Goal: Task Accomplishment & Management: Complete application form

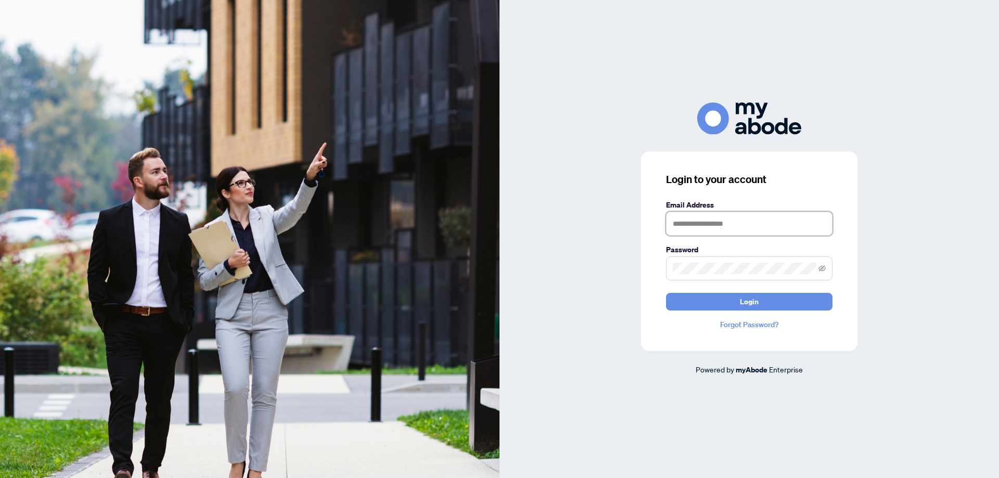
click at [708, 225] on input "text" at bounding box center [749, 224] width 167 height 24
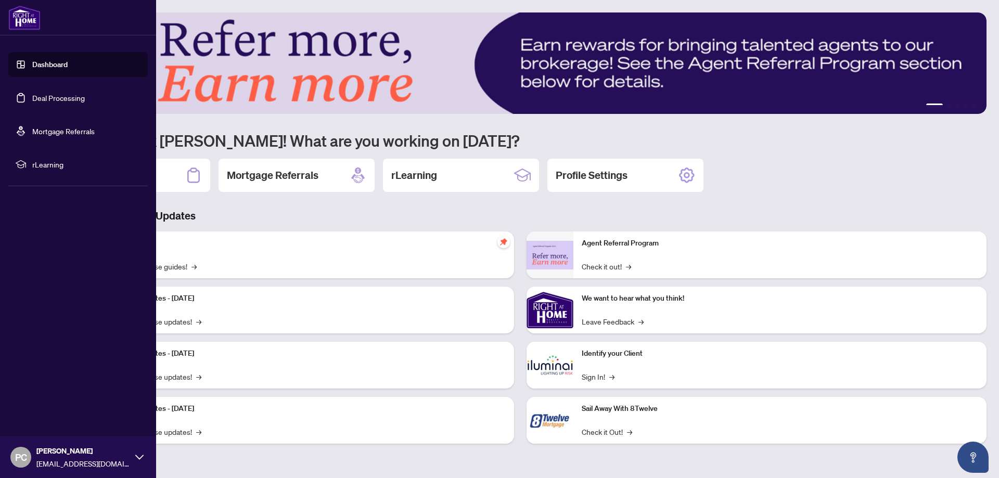
click at [56, 65] on link "Dashboard" at bounding box center [49, 64] width 35 height 9
click at [71, 103] on link "Deal Processing" at bounding box center [58, 97] width 53 height 9
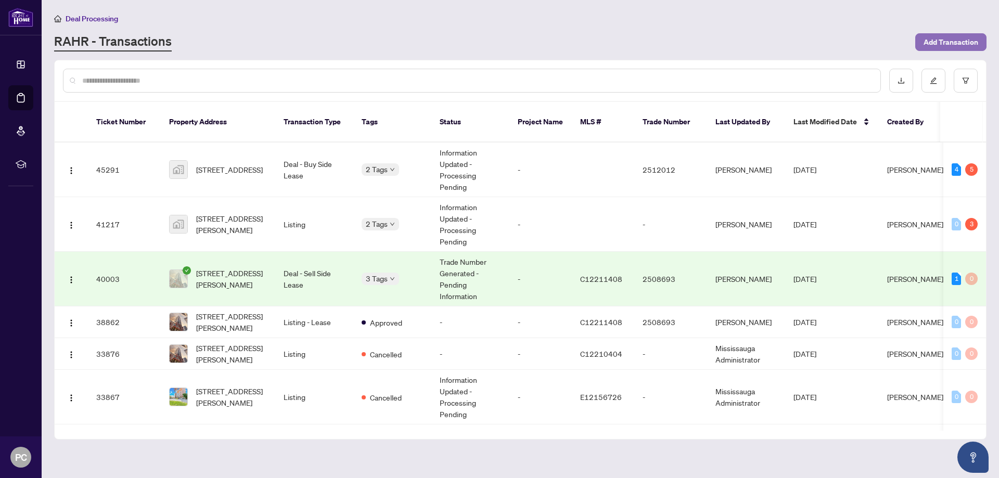
click at [925, 45] on span "Add Transaction" at bounding box center [951, 42] width 55 height 17
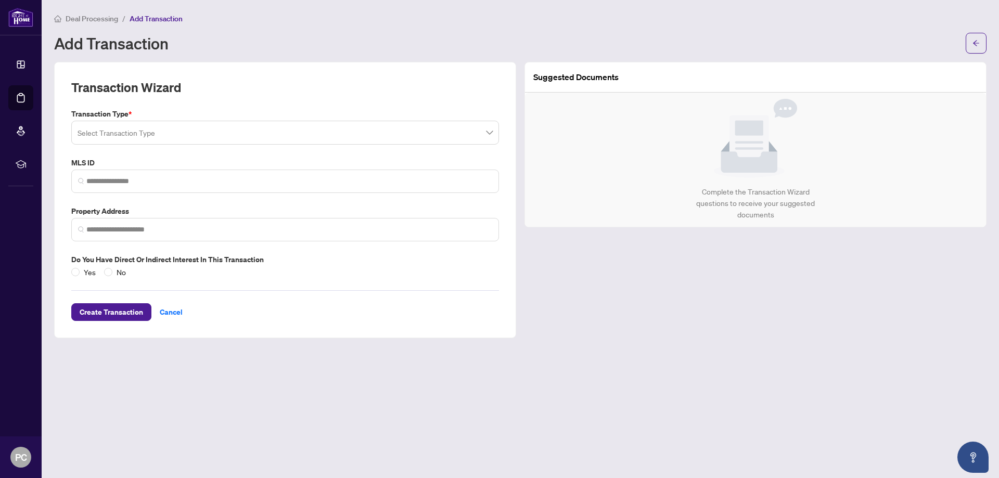
click at [209, 131] on input "search" at bounding box center [281, 134] width 406 height 23
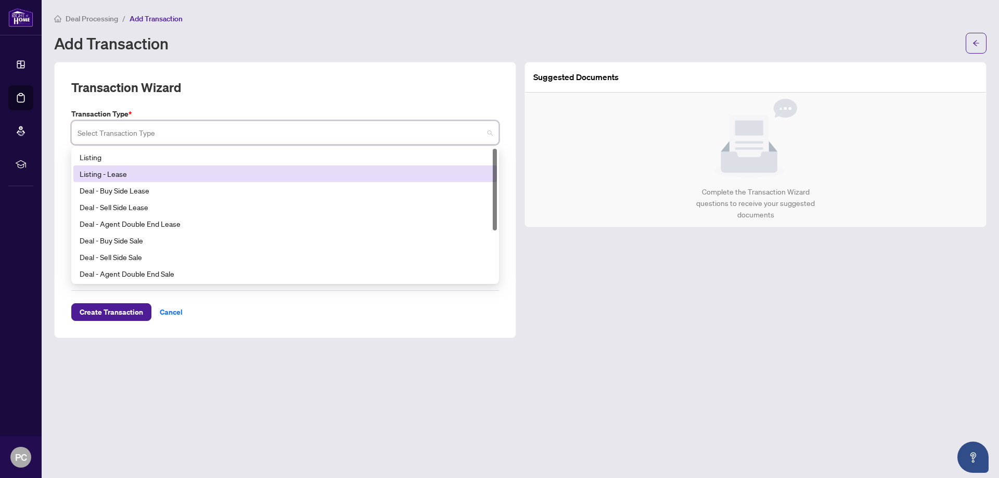
click at [163, 175] on div "Listing - Lease" at bounding box center [285, 173] width 411 height 11
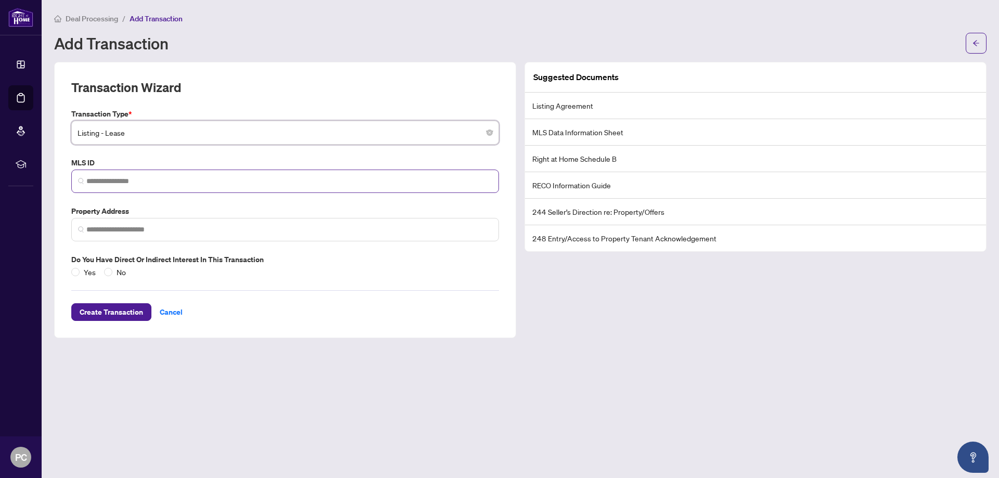
click at [162, 187] on span at bounding box center [285, 181] width 428 height 23
click at [149, 224] on input "search" at bounding box center [289, 229] width 406 height 11
type input "*"
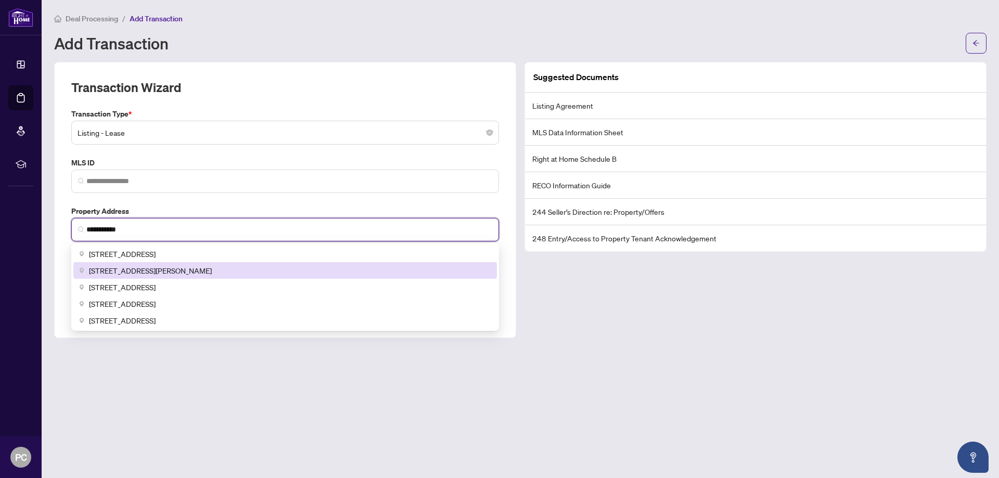
click at [170, 276] on div "113 Crimson Forest Drive, Vaughan, ON, Canada" at bounding box center [285, 270] width 424 height 17
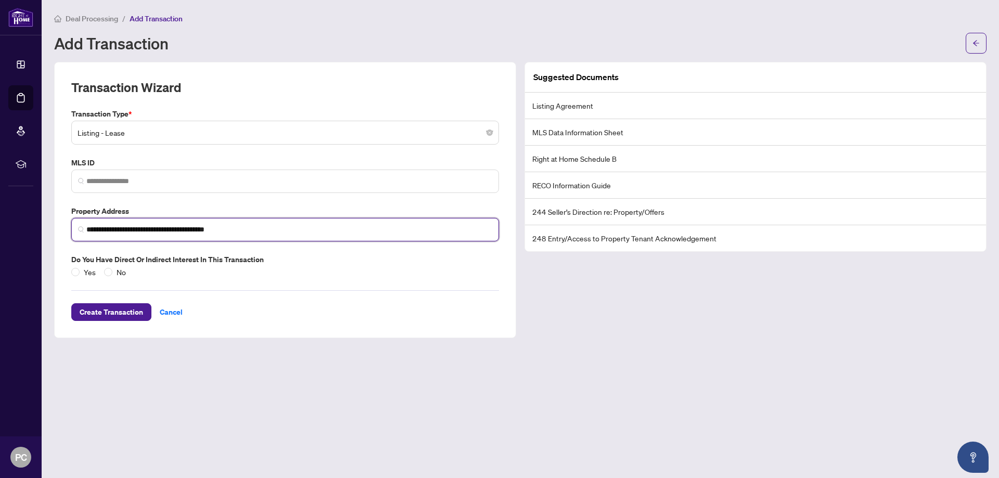
type input "**********"
click at [112, 270] on span "No" at bounding box center [121, 271] width 18 height 11
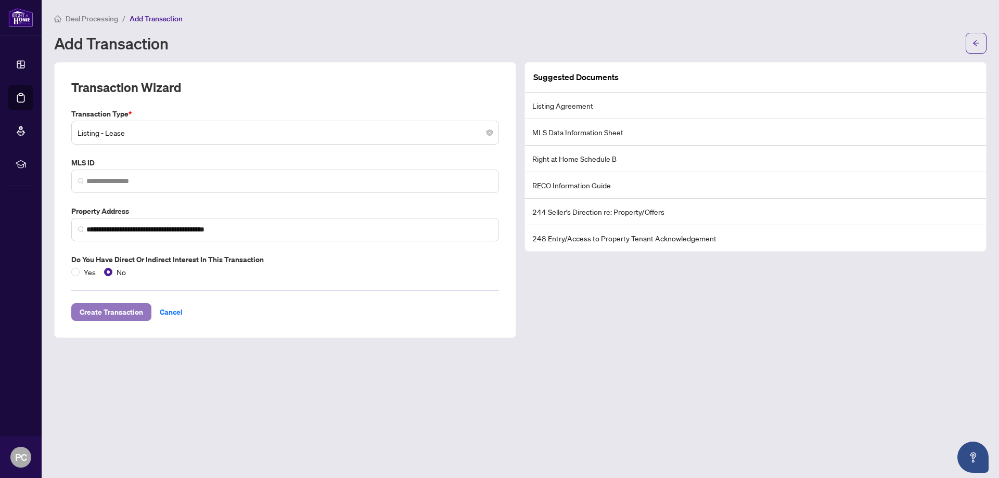
click at [122, 314] on span "Create Transaction" at bounding box center [111, 312] width 63 height 17
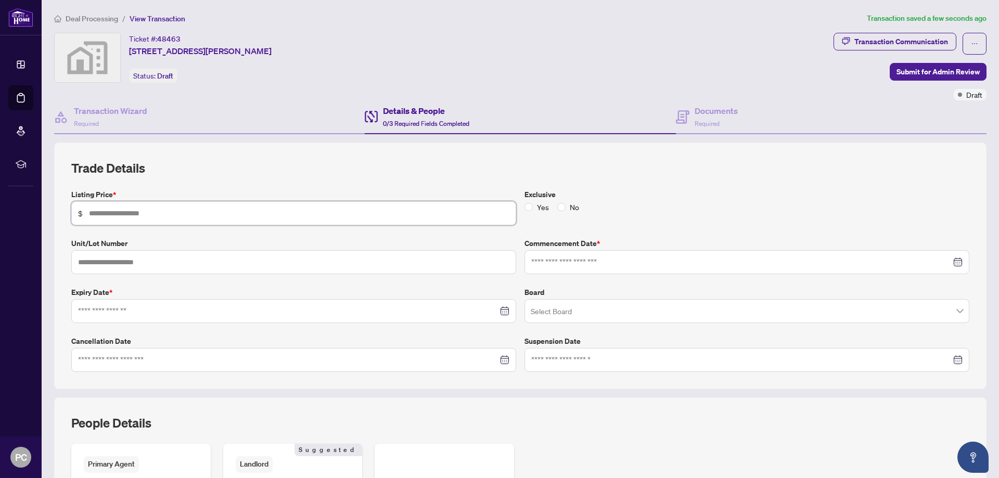
click at [301, 212] on input "text" at bounding box center [299, 213] width 420 height 11
type input "*****"
click at [243, 319] on div at bounding box center [293, 311] width 445 height 24
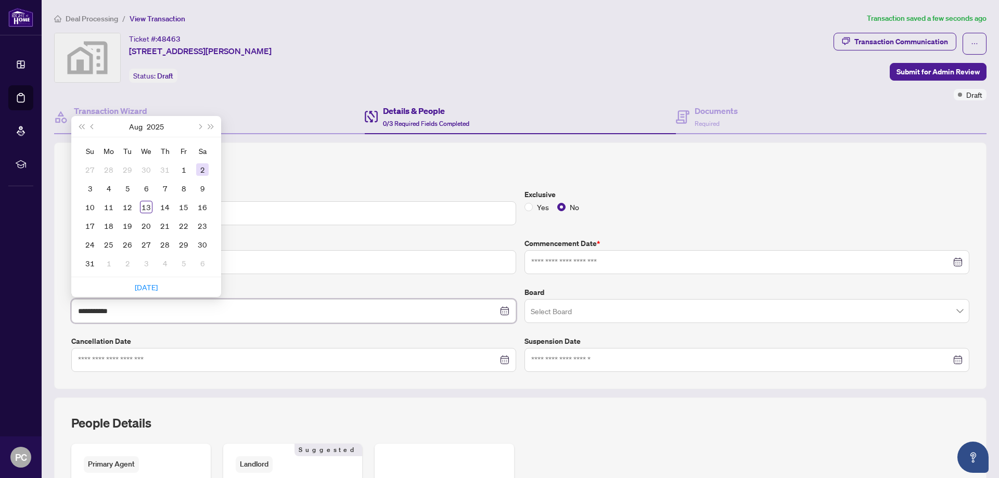
type input "**********"
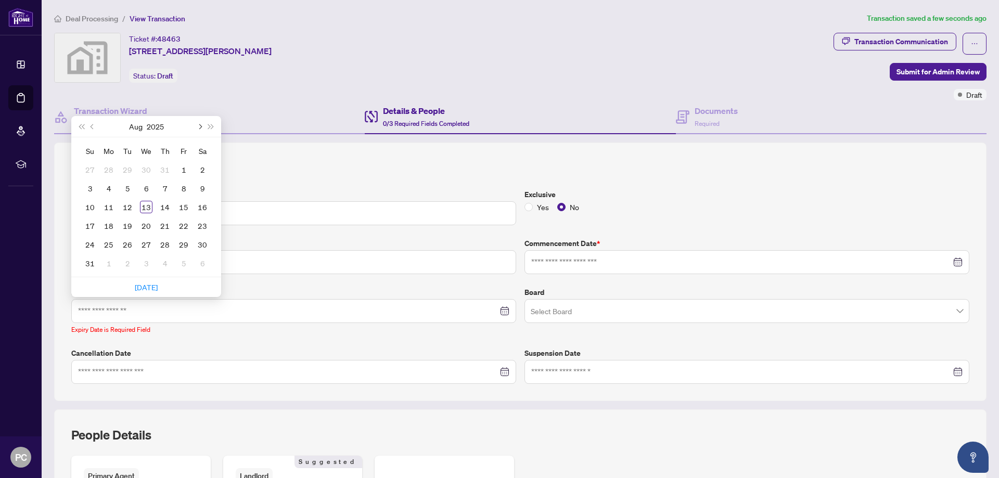
click at [201, 126] on span "Next month (PageDown)" at bounding box center [199, 126] width 5 height 5
type input "**********"
click at [92, 208] on div "12" at bounding box center [90, 207] width 12 height 12
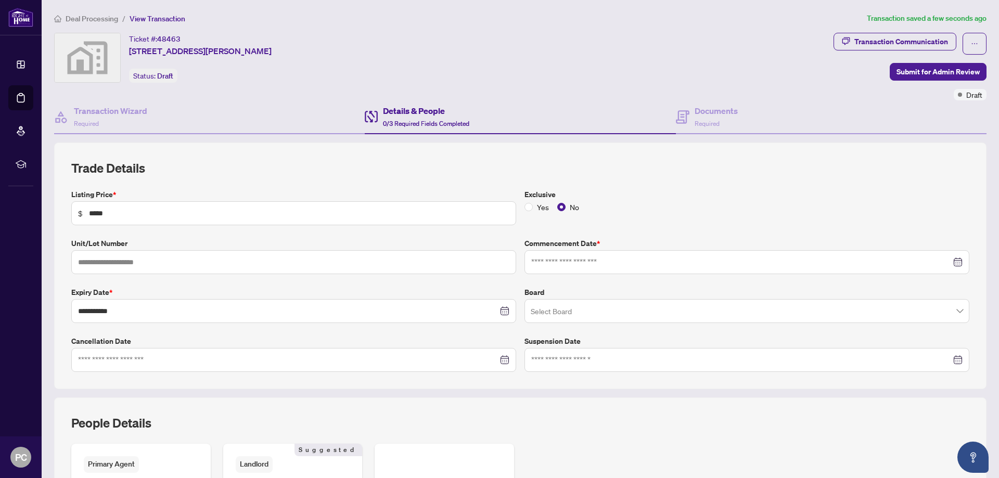
click at [570, 313] on input "search" at bounding box center [742, 312] width 423 height 23
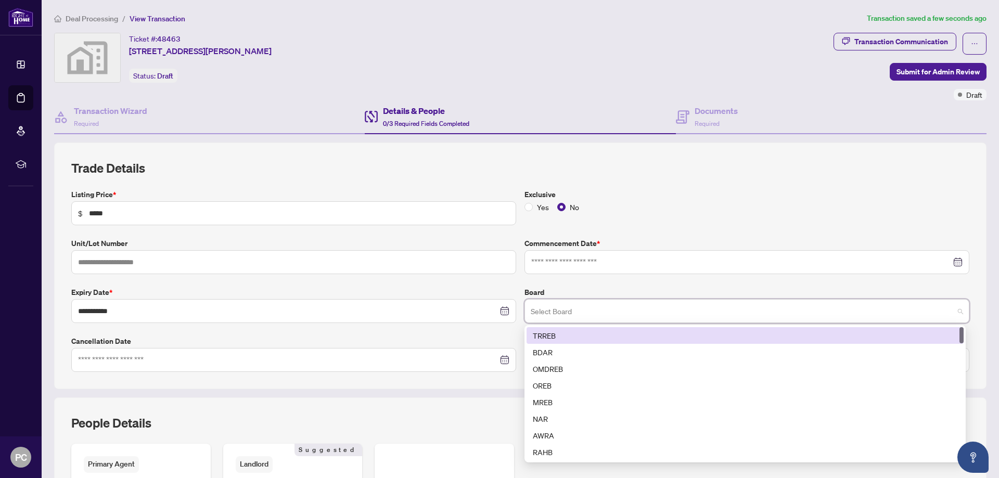
click at [617, 335] on div "TRREB" at bounding box center [745, 335] width 425 height 11
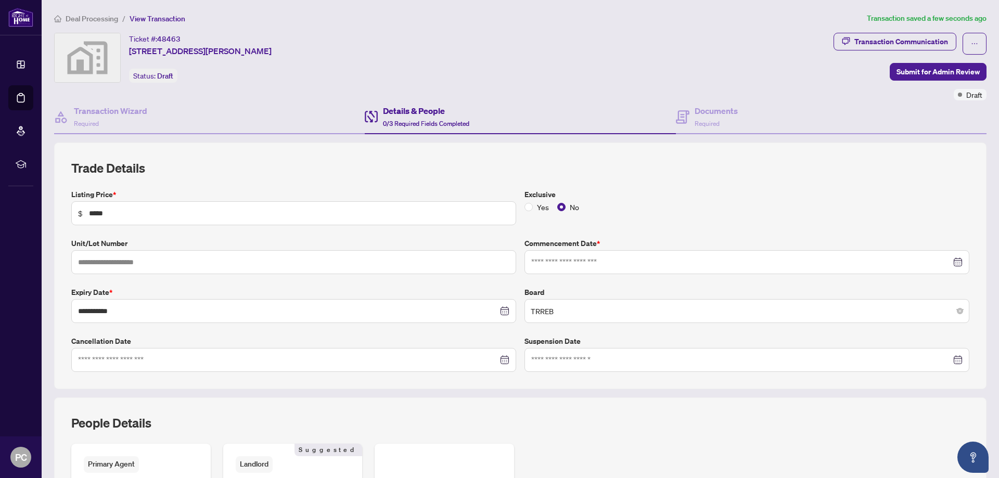
click at [376, 375] on div "**********" at bounding box center [520, 266] width 933 height 247
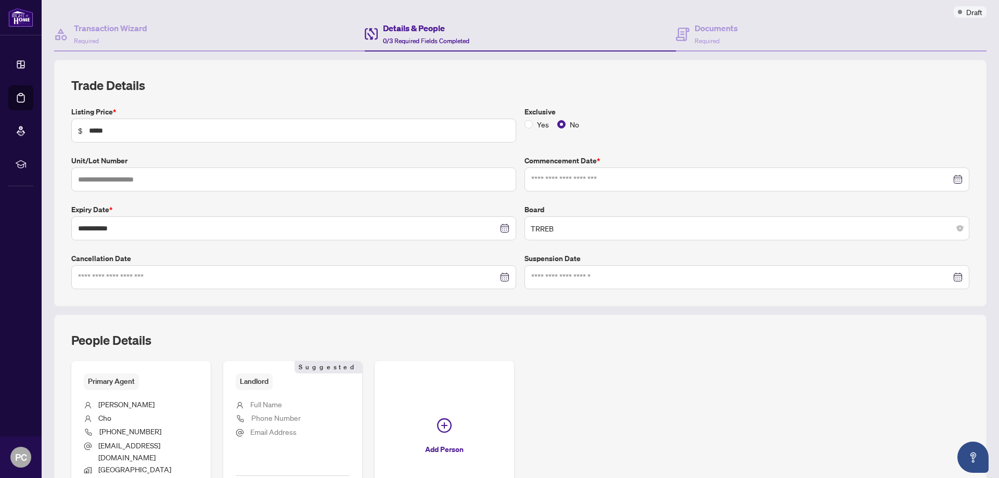
scroll to position [156, 0]
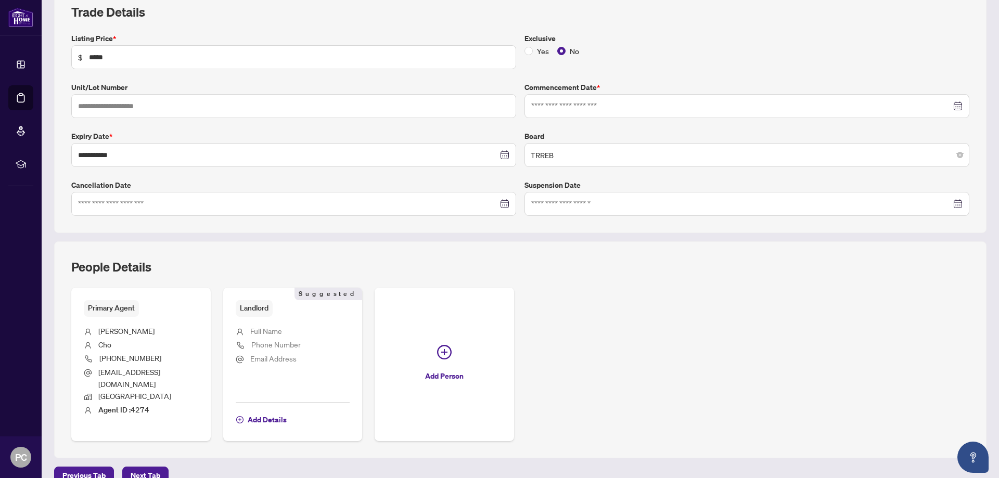
click at [620, 363] on div "Primary Agent Pam Cho 647-244-6044 bnprealestategroup@gmail.com Mississauga Age…" at bounding box center [520, 365] width 898 height 154
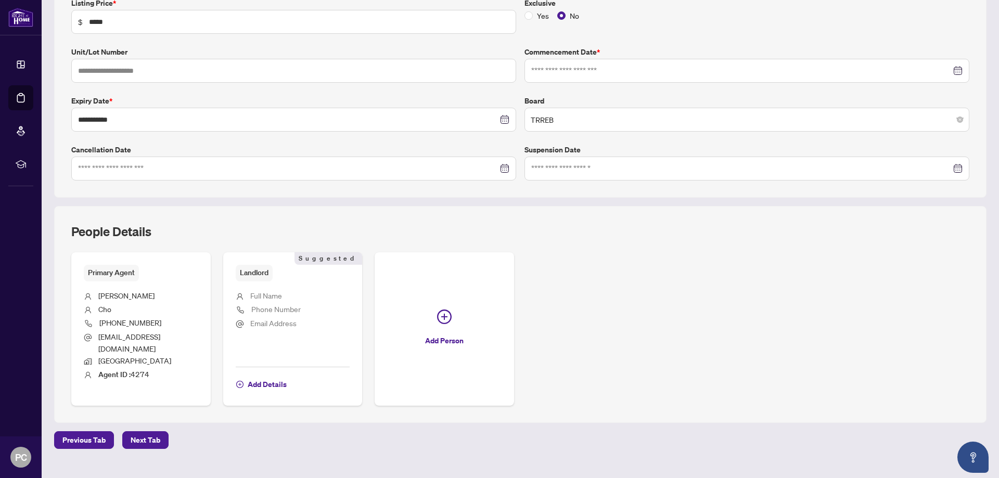
scroll to position [211, 0]
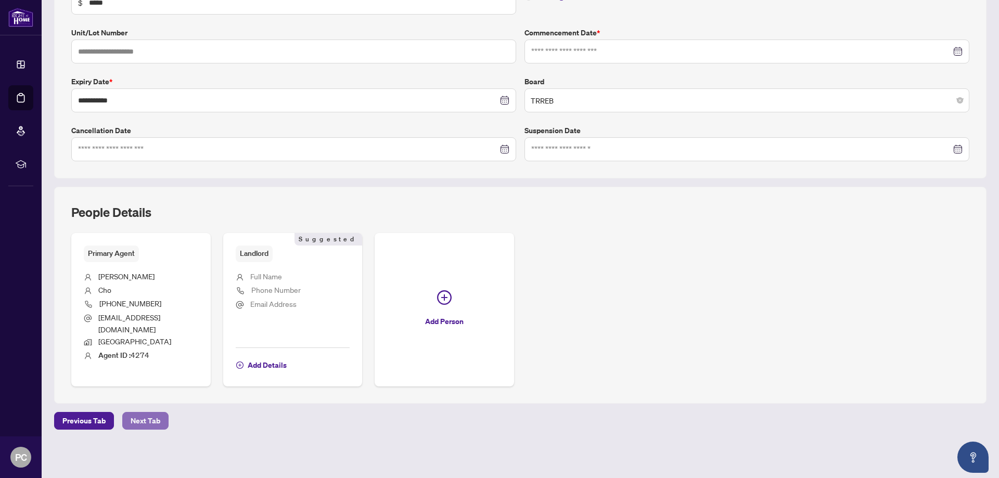
click at [149, 422] on span "Next Tab" at bounding box center [146, 421] width 30 height 17
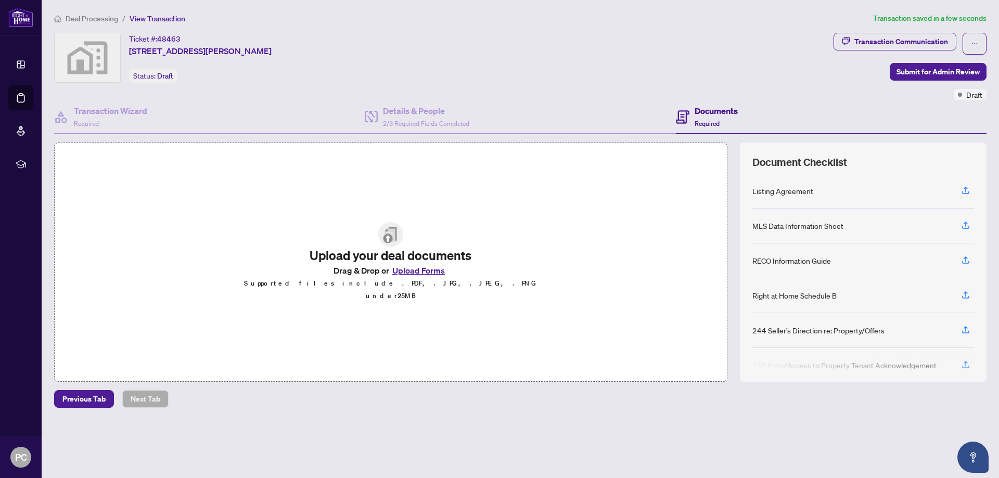
click at [405, 273] on button "Upload Forms" at bounding box center [418, 271] width 59 height 14
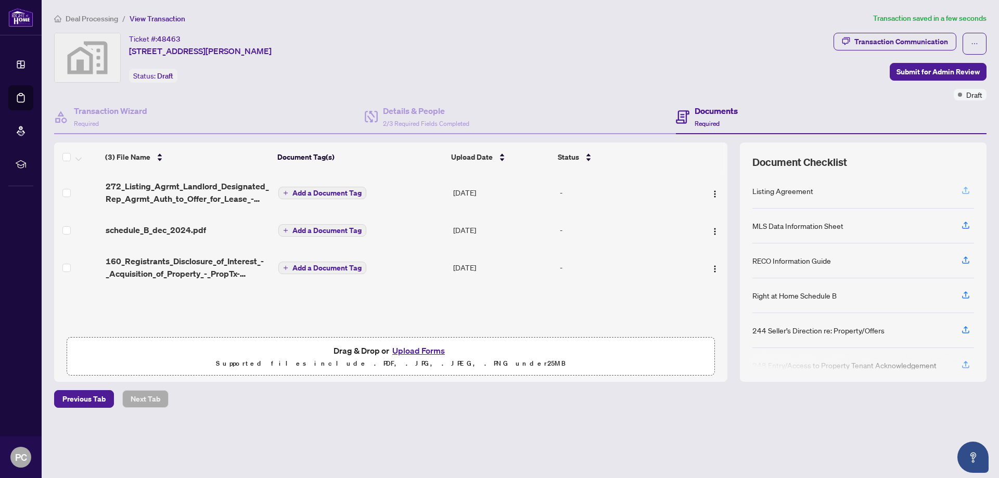
click at [968, 193] on icon "button" at bounding box center [965, 192] width 7 height 3
click at [350, 193] on span "Add a Document Tag" at bounding box center [326, 192] width 69 height 7
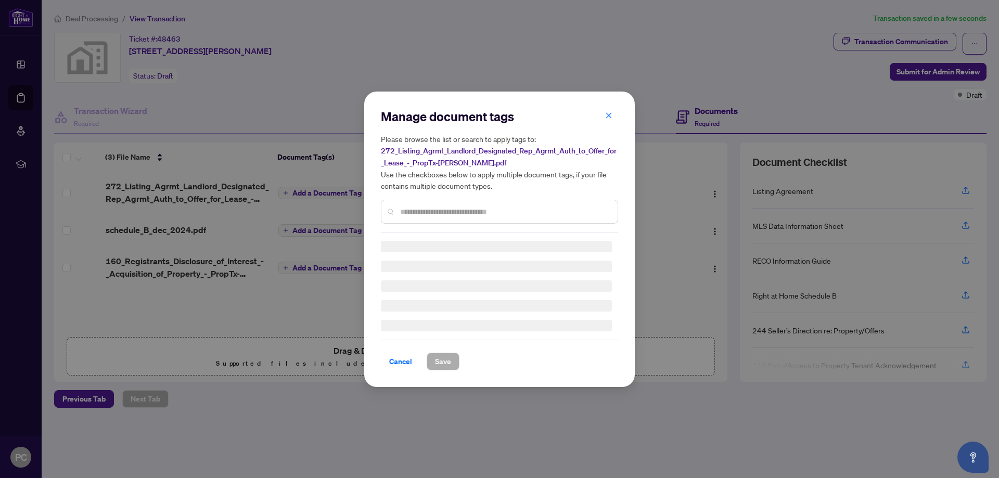
click at [426, 208] on div "Manage document tags Please browse the list or search to apply tags to: 272_Lis…" at bounding box center [499, 170] width 237 height 124
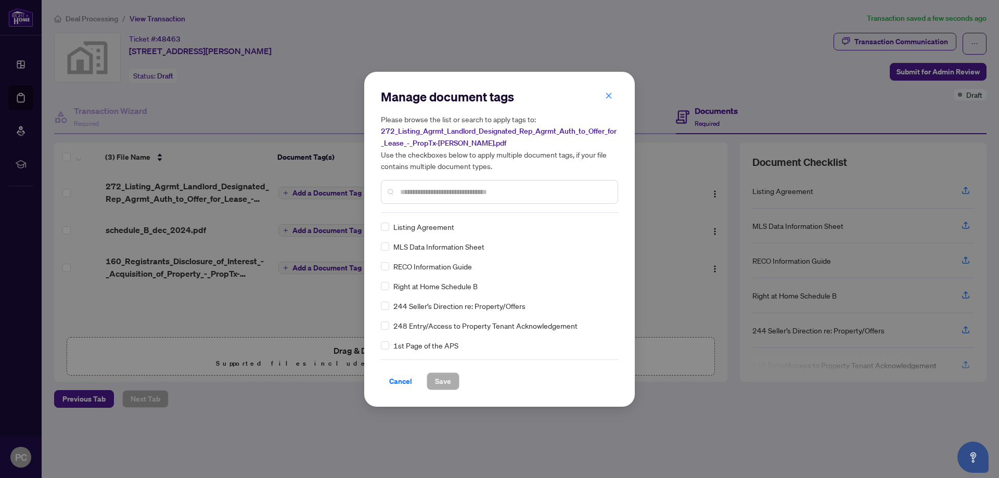
click at [427, 187] on input "text" at bounding box center [504, 191] width 209 height 11
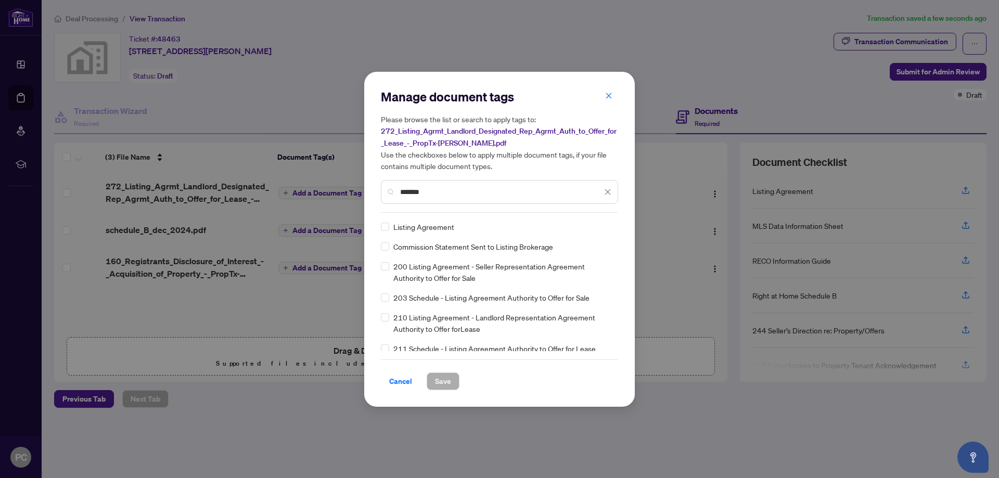
type input "*******"
click at [445, 383] on span "Save" at bounding box center [443, 381] width 16 height 17
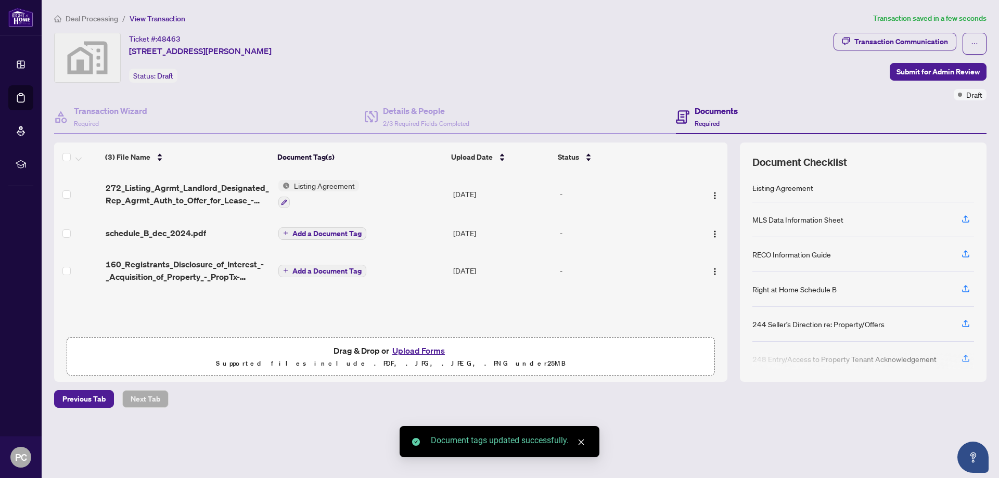
click at [338, 232] on span "Add a Document Tag" at bounding box center [326, 233] width 69 height 7
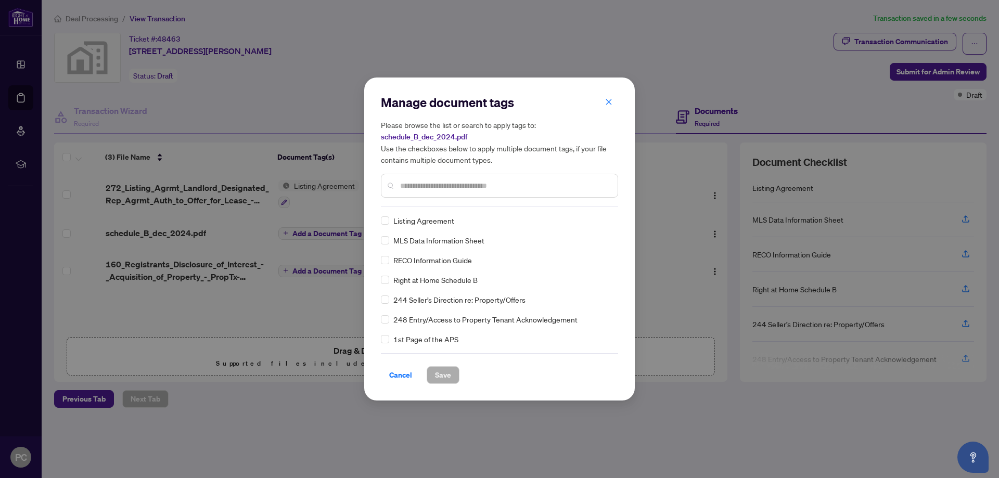
click at [427, 181] on input "text" at bounding box center [504, 185] width 209 height 11
type input "********"
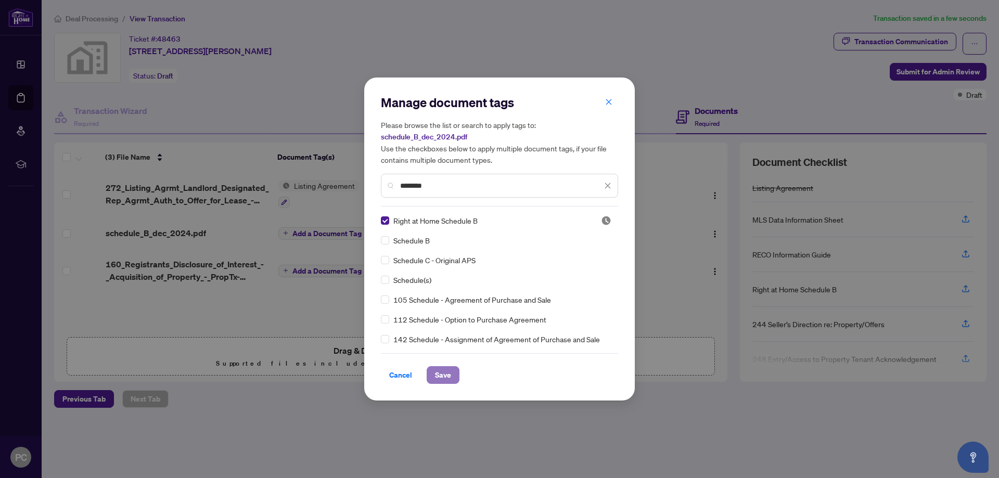
click at [441, 376] on span "Save" at bounding box center [443, 375] width 16 height 17
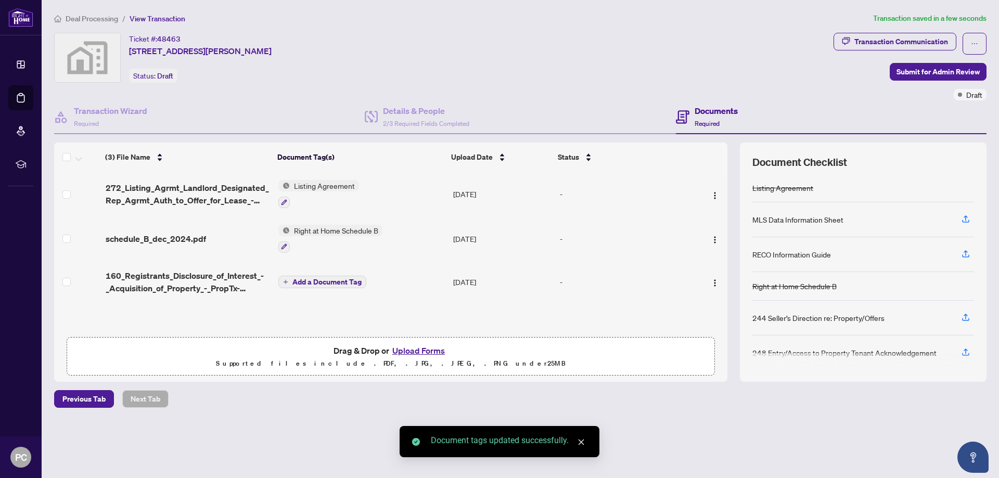
click at [313, 276] on button "Add a Document Tag" at bounding box center [322, 282] width 88 height 12
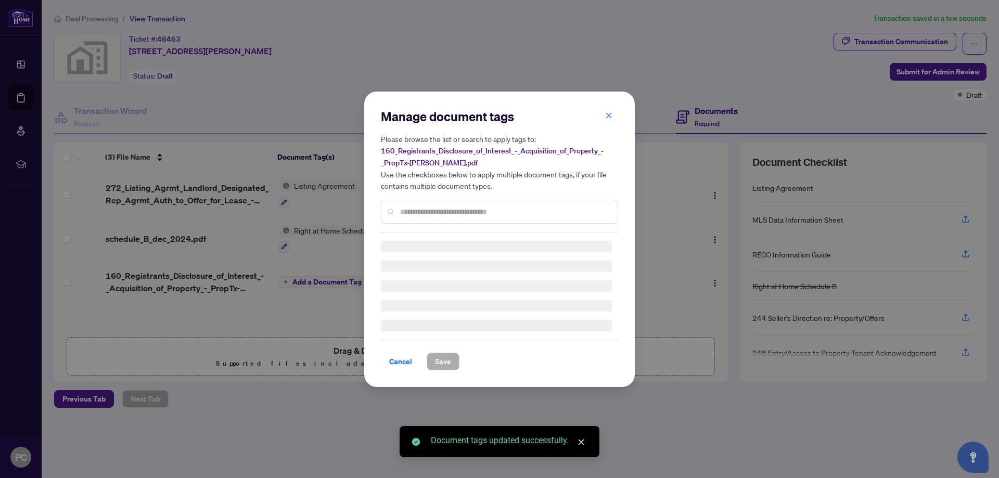
click at [410, 210] on div "Manage document tags Please browse the list or search to apply tags to: 160_Reg…" at bounding box center [499, 170] width 237 height 124
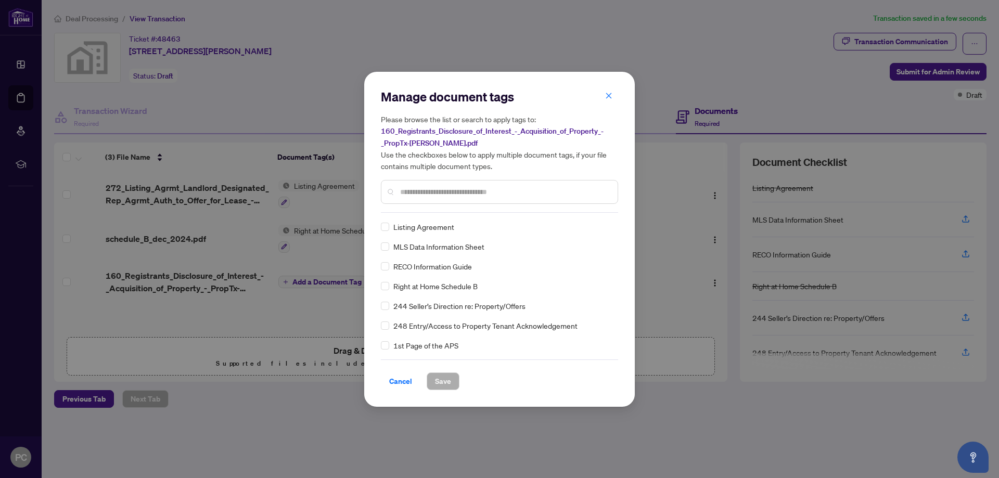
click at [417, 200] on div at bounding box center [499, 192] width 237 height 24
click at [426, 186] on input "text" at bounding box center [504, 191] width 209 height 11
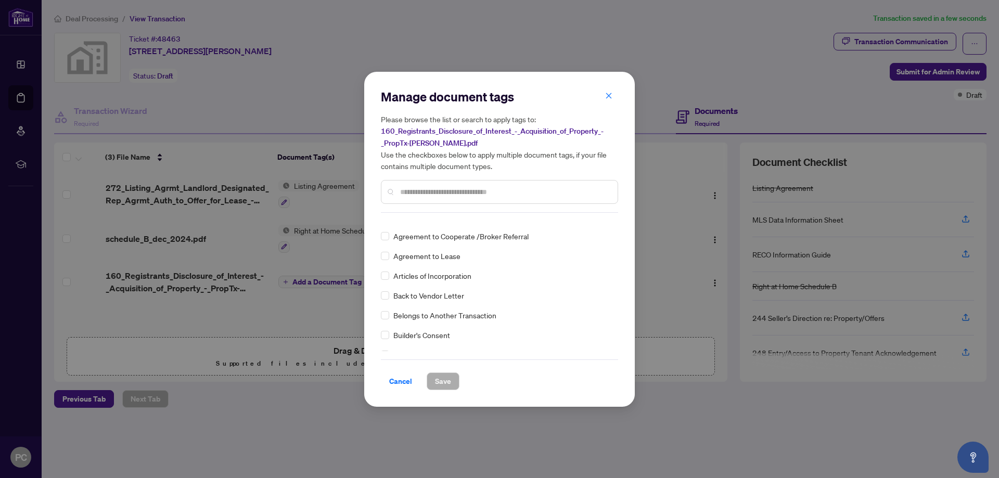
click at [432, 186] on input "text" at bounding box center [504, 191] width 209 height 11
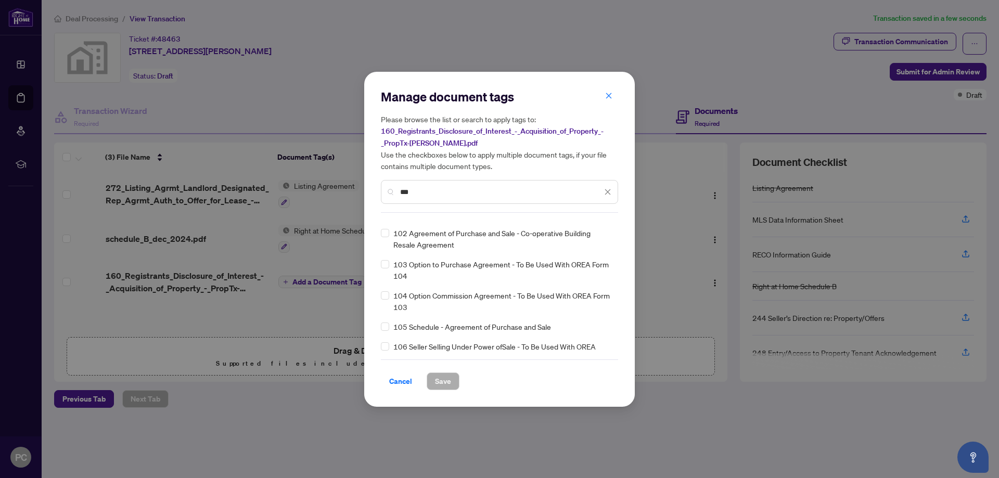
scroll to position [0, 0]
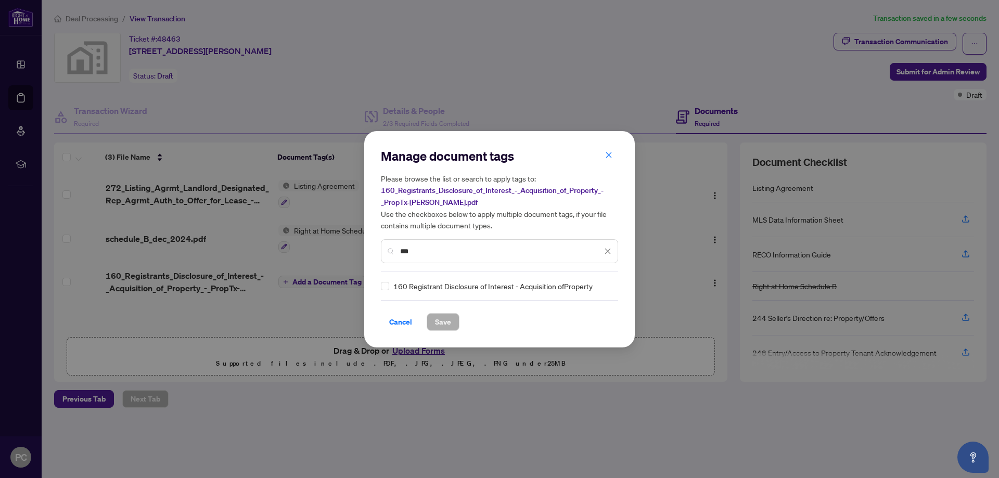
type input "***"
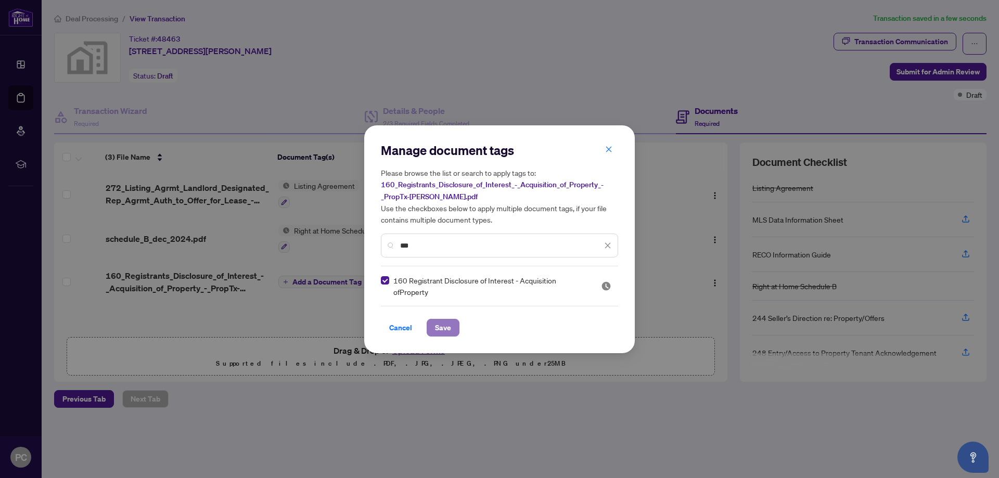
click at [442, 328] on span "Save" at bounding box center [443, 328] width 16 height 17
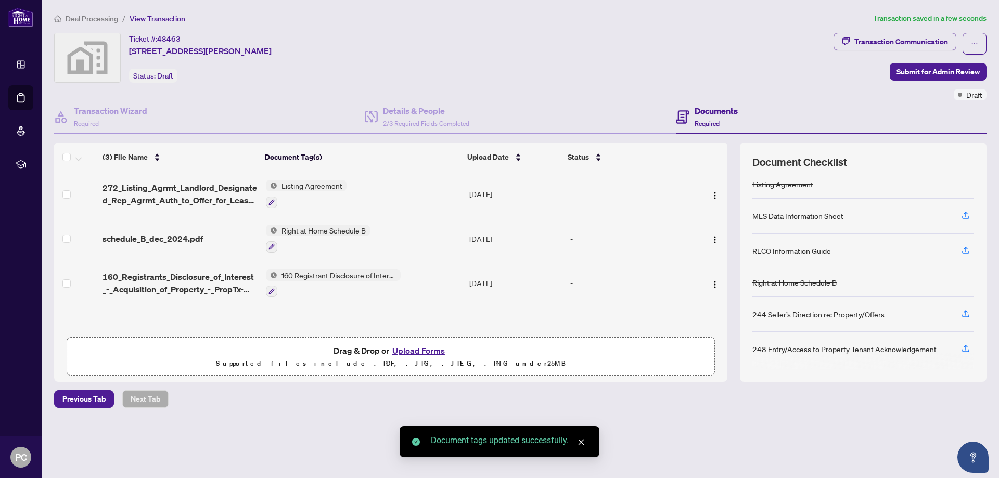
scroll to position [5, 0]
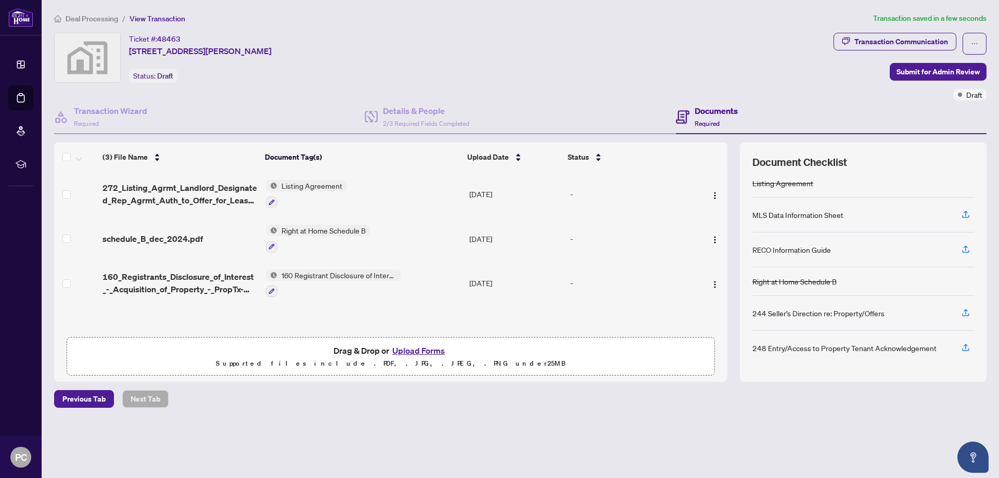
click at [779, 392] on div "Previous Tab Next Tab" at bounding box center [520, 399] width 933 height 18
click at [939, 69] on span "Submit for Admin Review" at bounding box center [938, 71] width 83 height 17
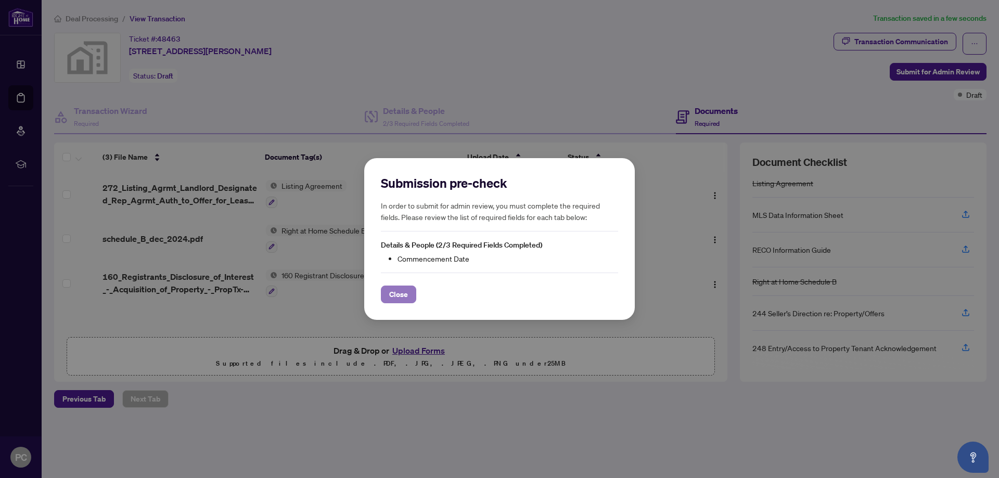
click at [393, 296] on span "Close" at bounding box center [398, 294] width 19 height 17
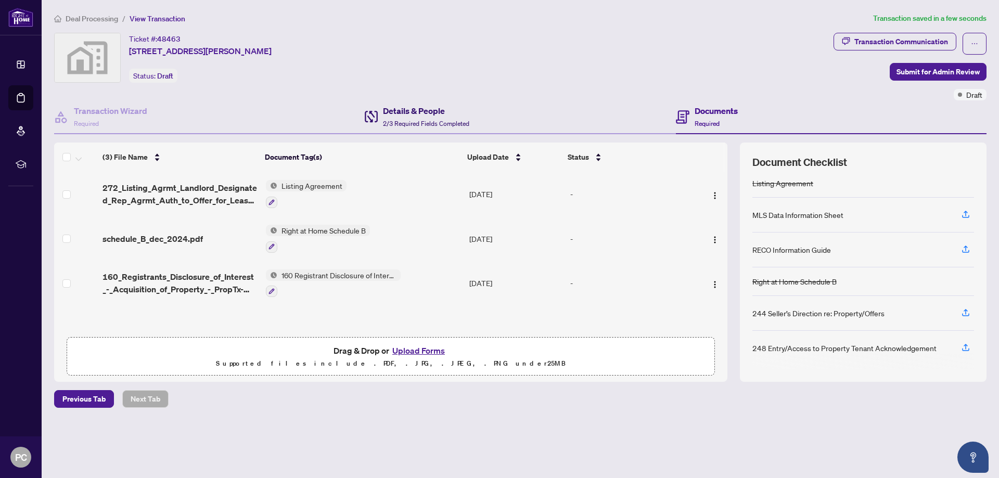
click at [402, 125] on span "2/3 Required Fields Completed" at bounding box center [426, 124] width 86 height 8
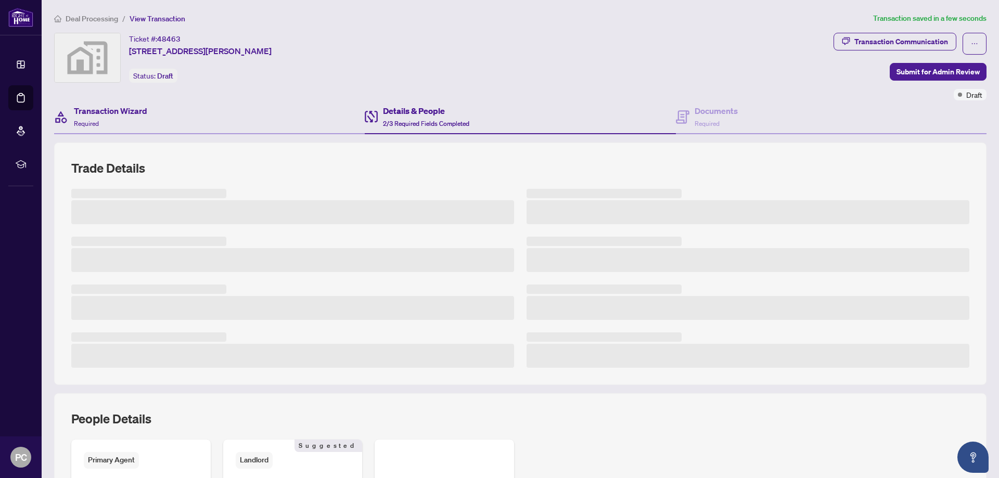
drag, startPoint x: 167, startPoint y: 132, endPoint x: 157, endPoint y: 117, distance: 18.8
click at [166, 131] on div "Transaction Wizard Required" at bounding box center [209, 117] width 311 height 34
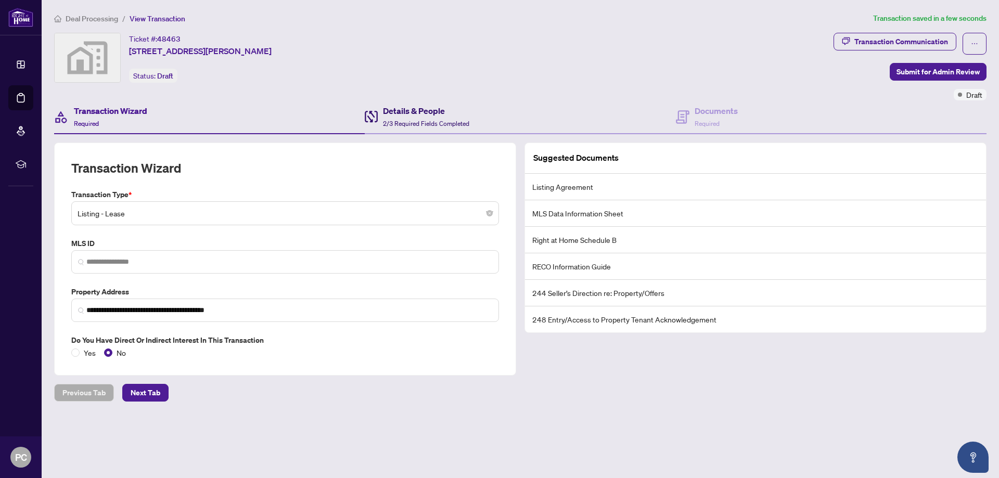
click at [405, 122] on span "2/3 Required Fields Completed" at bounding box center [426, 124] width 86 height 8
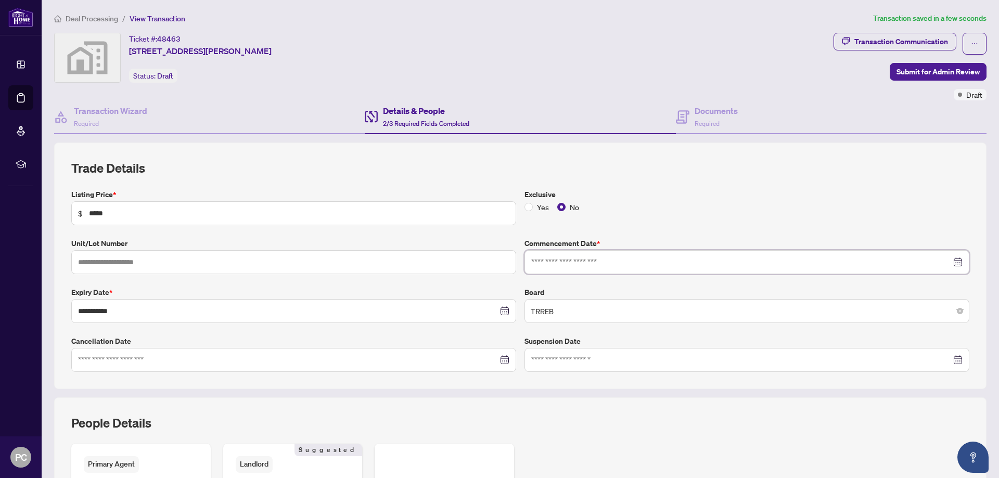
click at [594, 262] on input at bounding box center [741, 262] width 420 height 11
type input "**********"
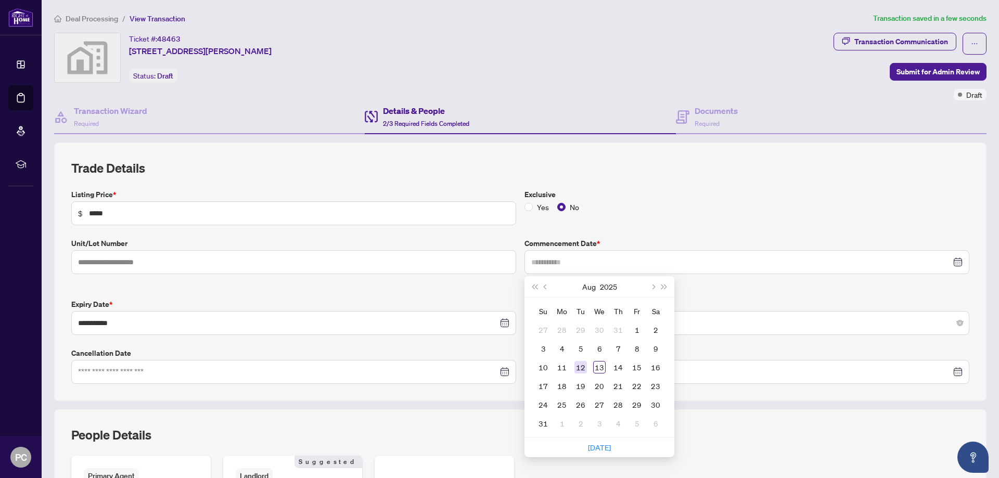
click at [576, 367] on div "12" at bounding box center [581, 367] width 12 height 12
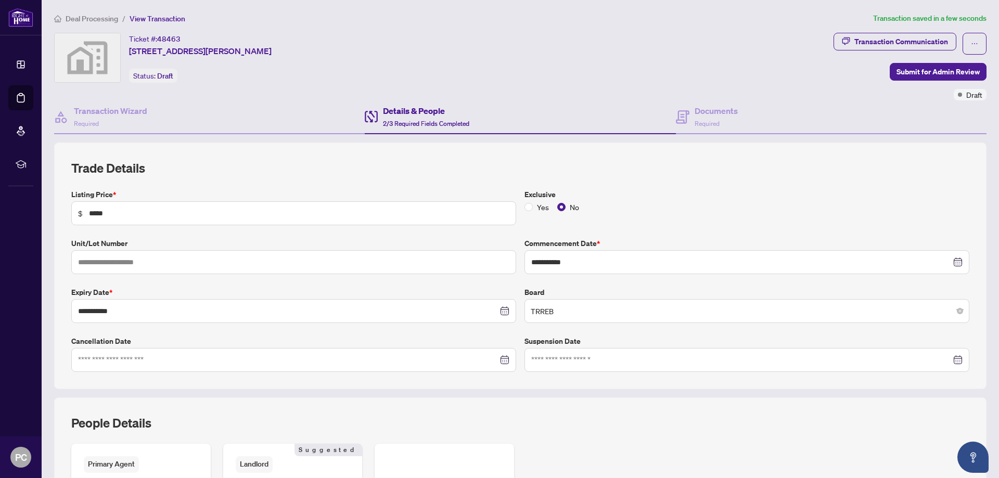
click at [933, 69] on span "Submit for Admin Review" at bounding box center [938, 71] width 83 height 17
click at [928, 73] on span "Submit for Admin Review" at bounding box center [938, 71] width 83 height 17
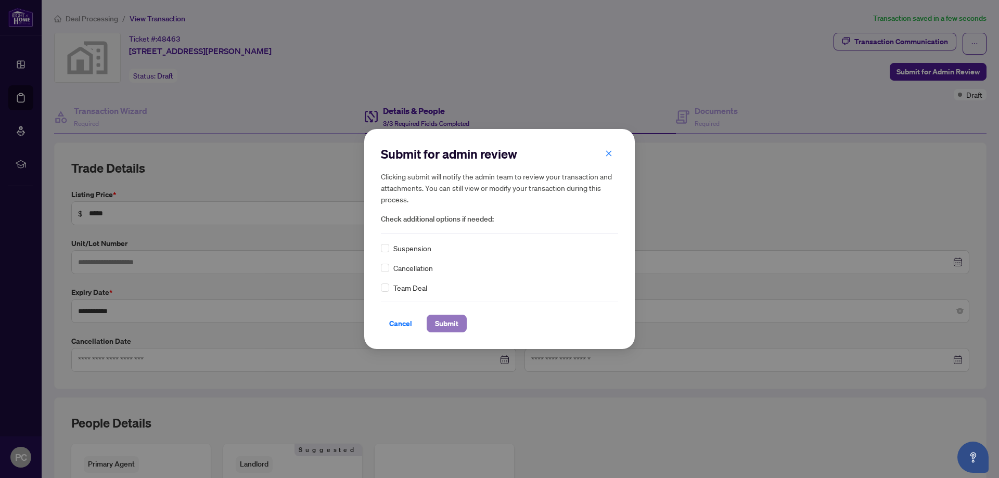
click at [443, 319] on span "Submit" at bounding box center [446, 323] width 23 height 17
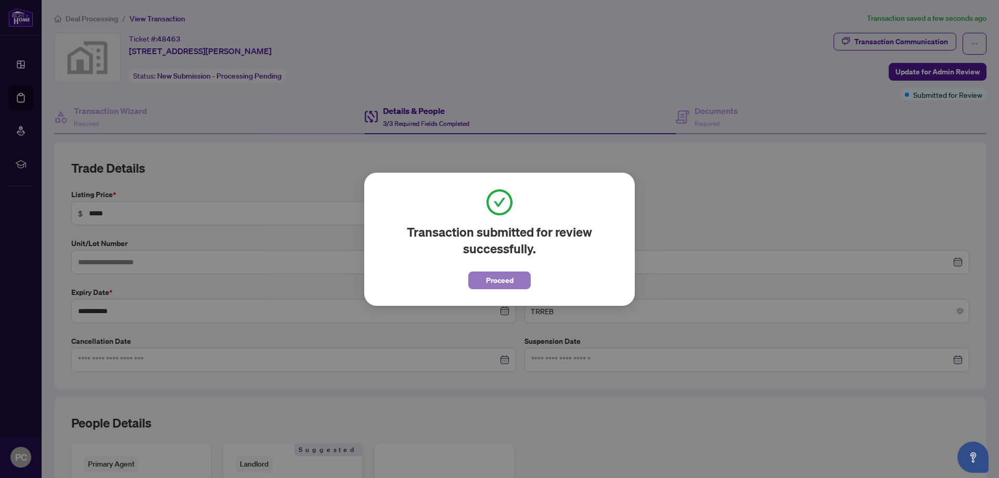
click at [513, 278] on span "Proceed" at bounding box center [500, 280] width 28 height 17
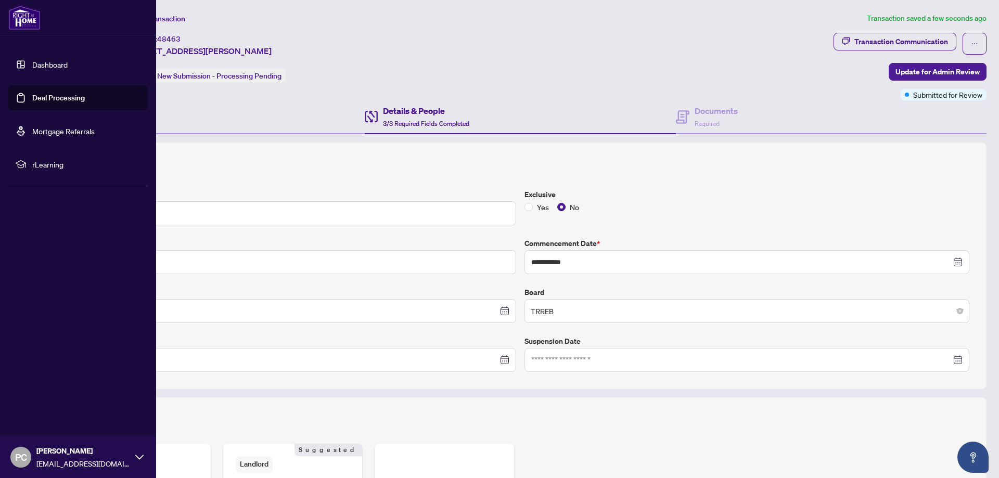
click at [50, 64] on link "Dashboard" at bounding box center [49, 64] width 35 height 9
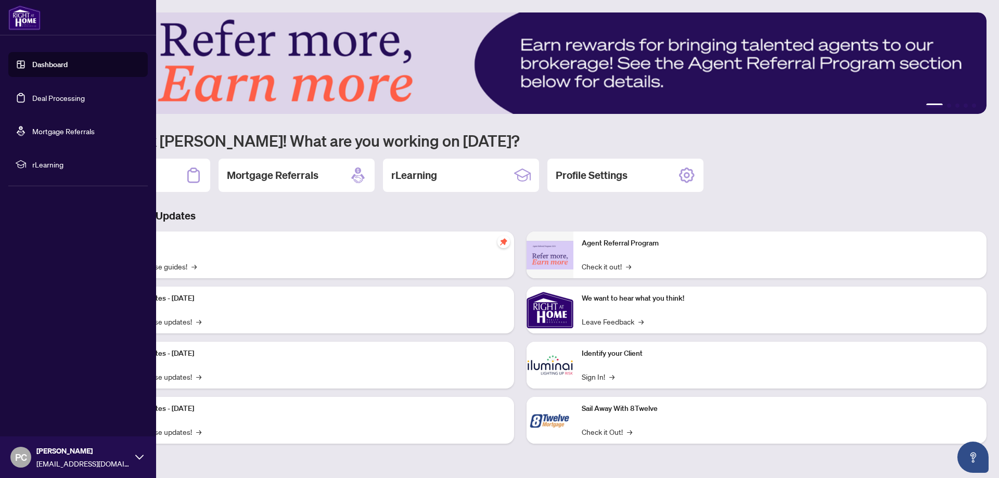
click at [43, 99] on link "Deal Processing" at bounding box center [58, 97] width 53 height 9
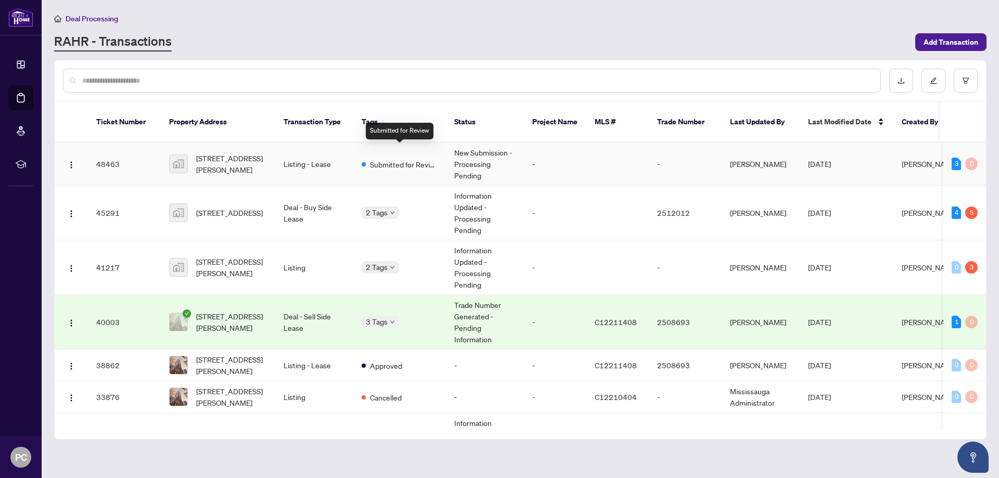
click at [401, 159] on span "Submitted for Review" at bounding box center [404, 164] width 68 height 11
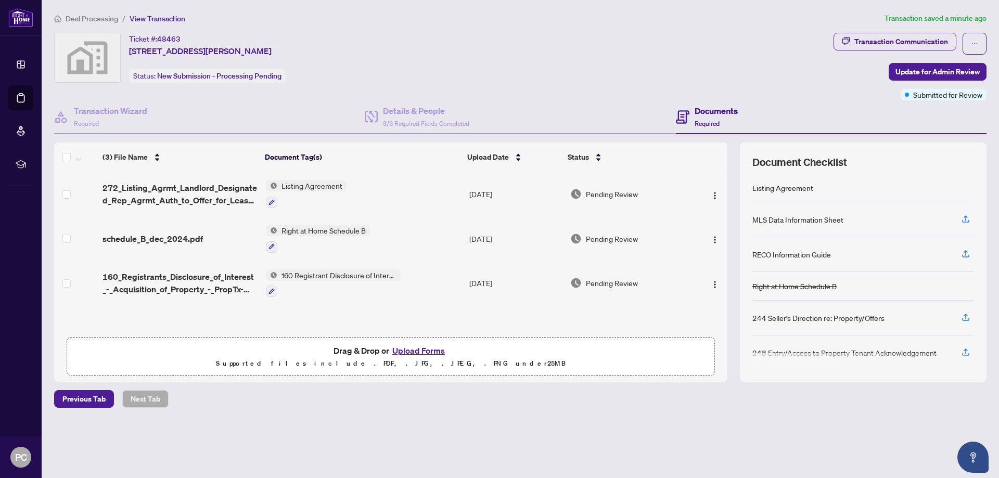
click at [471, 57] on div "Ticket #: 48463 113 Crimson Forest Drive, Vaughan, ON, Canada Status: New Submi…" at bounding box center [441, 58] width 775 height 50
click at [416, 347] on button "Upload Forms" at bounding box center [418, 351] width 59 height 14
click at [547, 80] on div "Ticket #: 48463 113 Crimson Forest Drive, Vaughan, ON, Canada Status: New Submi…" at bounding box center [441, 58] width 775 height 50
click at [420, 349] on button "Upload Forms" at bounding box center [418, 351] width 59 height 14
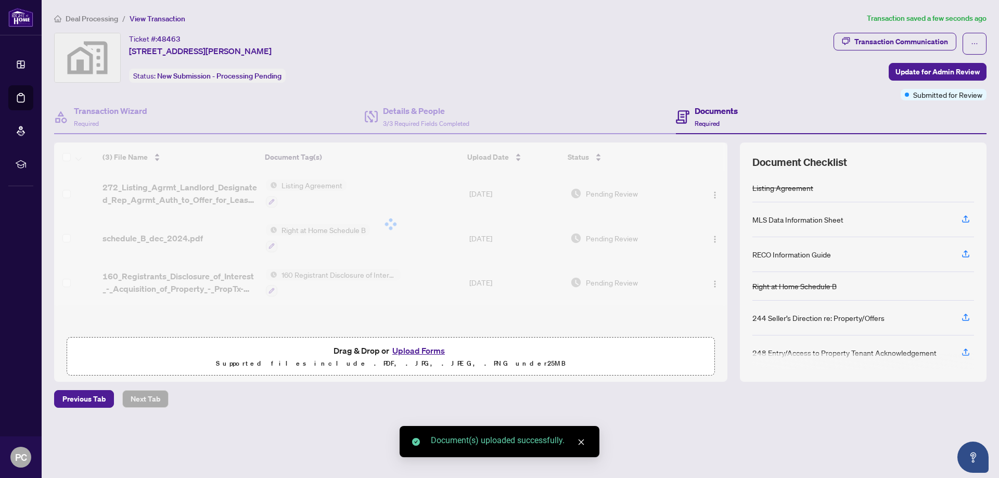
scroll to position [18, 0]
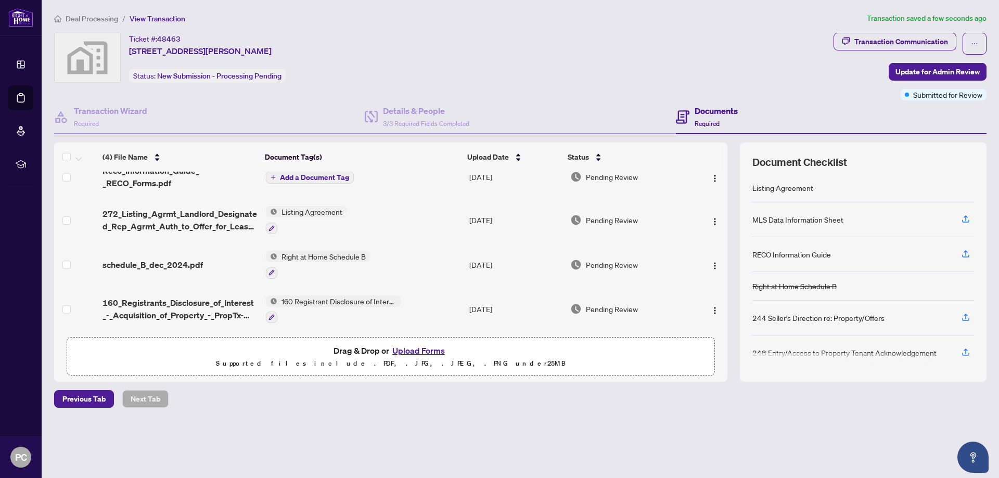
click at [318, 170] on th "Document Tag(s)" at bounding box center [362, 157] width 203 height 29
click at [321, 176] on span "Add a Document Tag" at bounding box center [314, 177] width 69 height 7
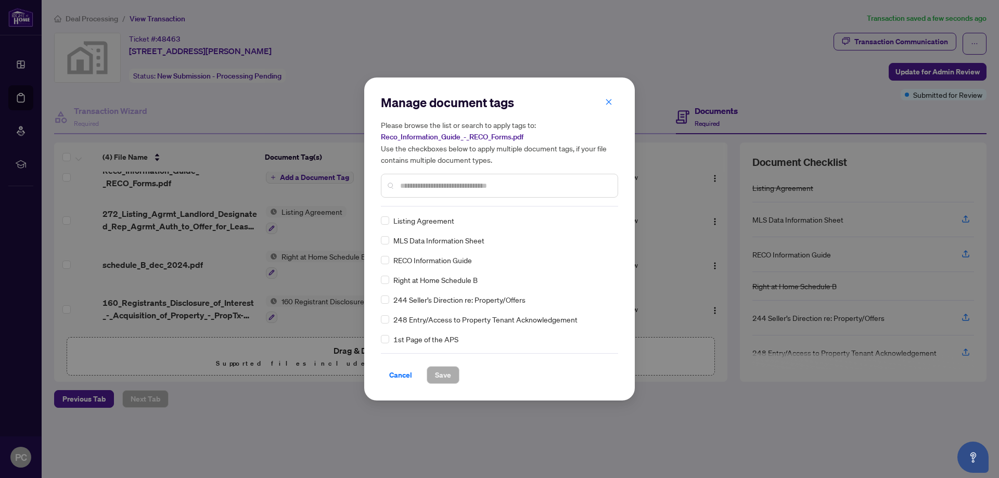
click at [409, 186] on input "text" at bounding box center [504, 185] width 209 height 11
type input "****"
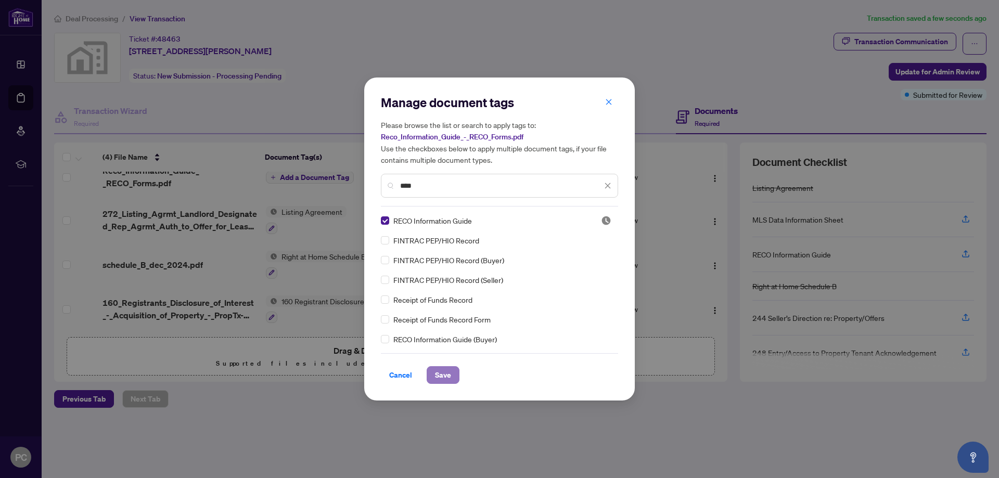
click at [454, 375] on button "Save" at bounding box center [443, 375] width 33 height 18
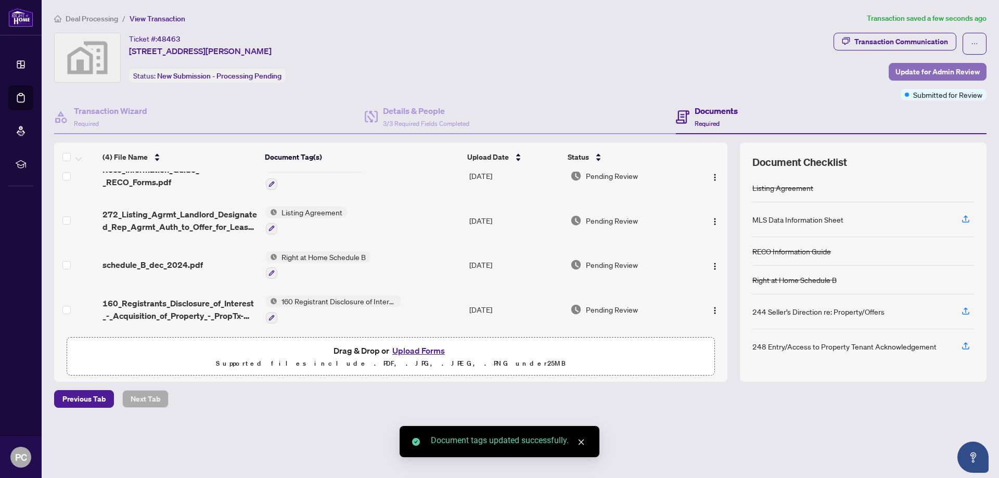
click at [927, 72] on span "Update for Admin Review" at bounding box center [938, 71] width 84 height 17
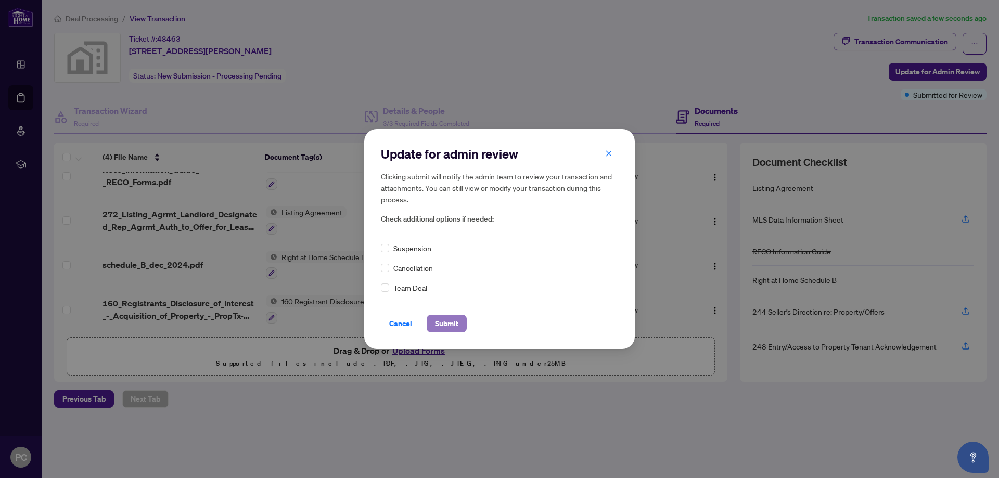
click at [459, 324] on button "Submit" at bounding box center [447, 324] width 40 height 18
